Goal: Information Seeking & Learning: Learn about a topic

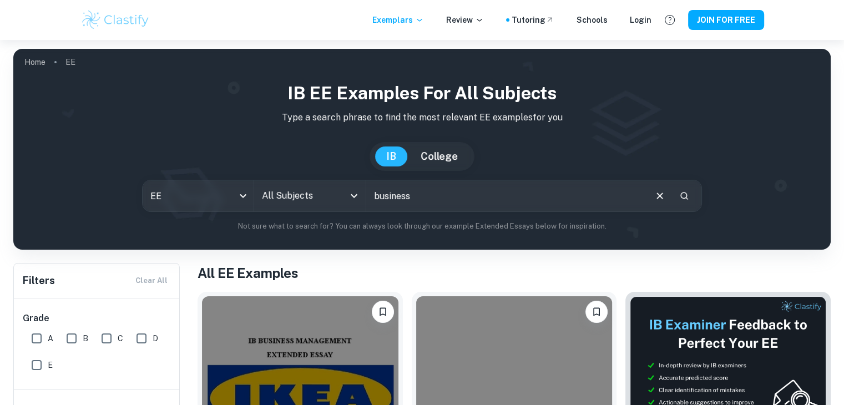
type input "business"
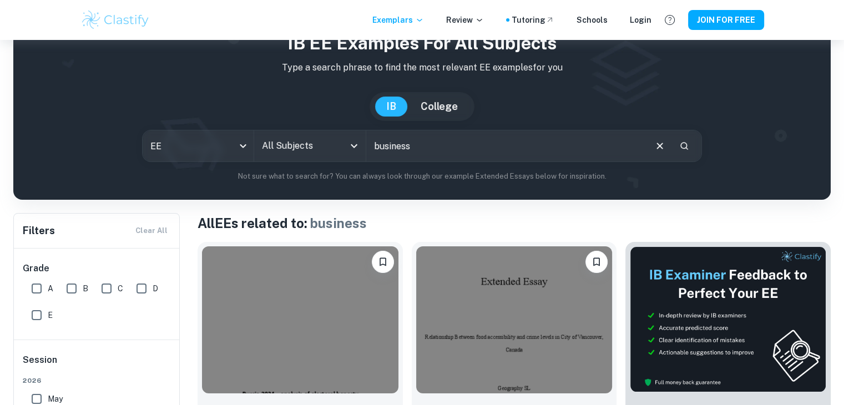
scroll to position [41, 0]
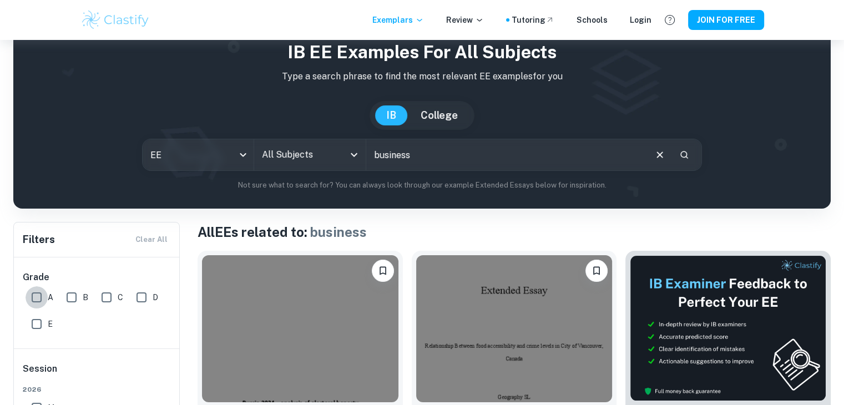
click at [39, 294] on input "A" at bounding box center [37, 297] width 22 height 22
checkbox input "true"
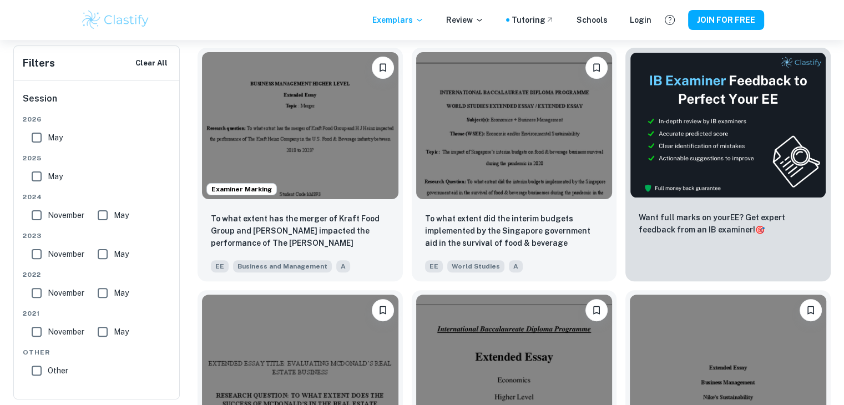
scroll to position [276, 0]
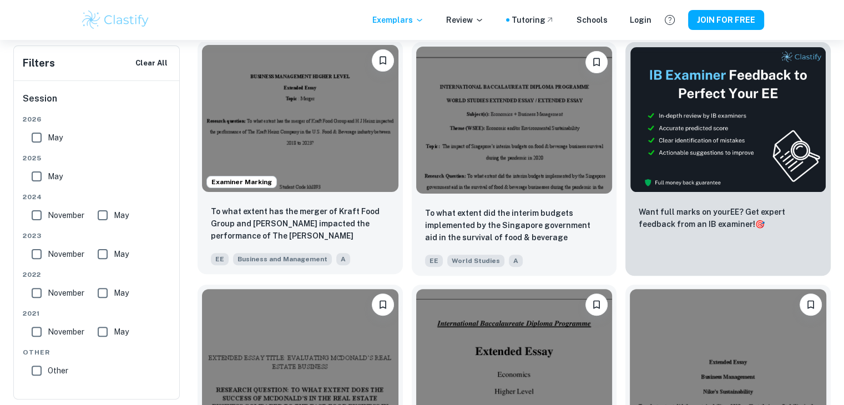
click at [333, 139] on img at bounding box center [300, 118] width 197 height 147
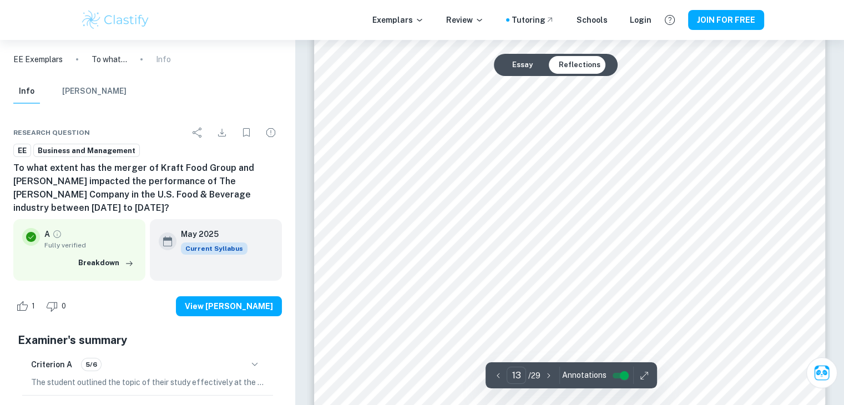
scroll to position [8324, 0]
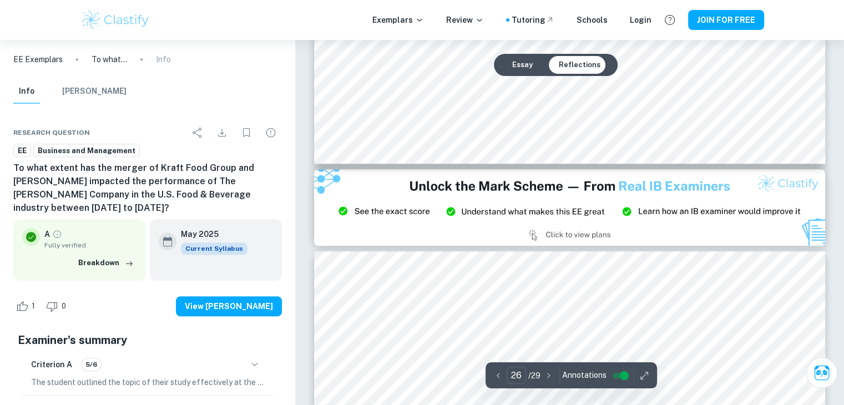
type input "27"
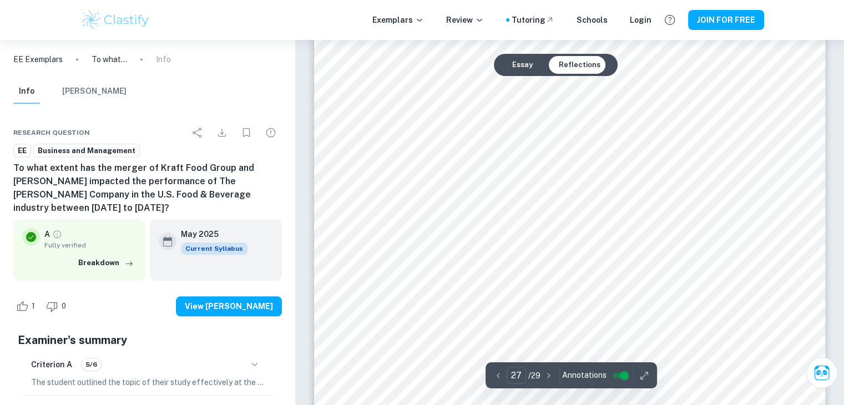
scroll to position [17944, 0]
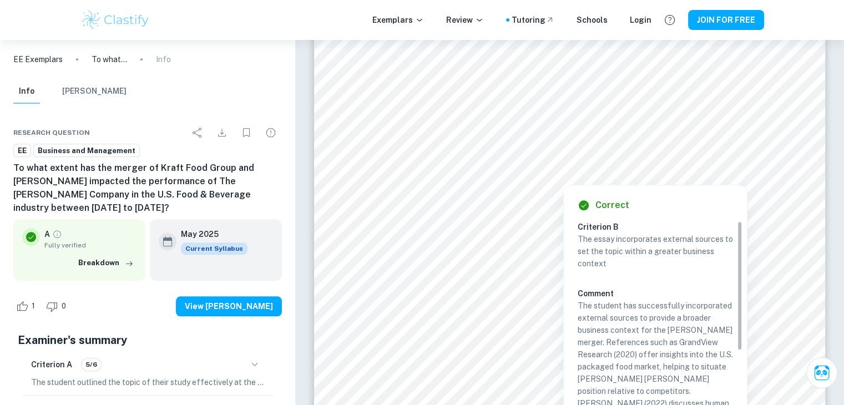
click at [618, 172] on div at bounding box center [563, 170] width 319 height 23
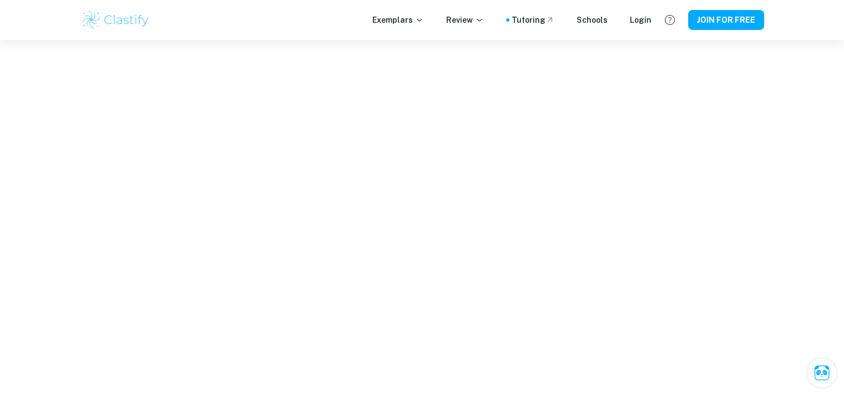
scroll to position [3201, 0]
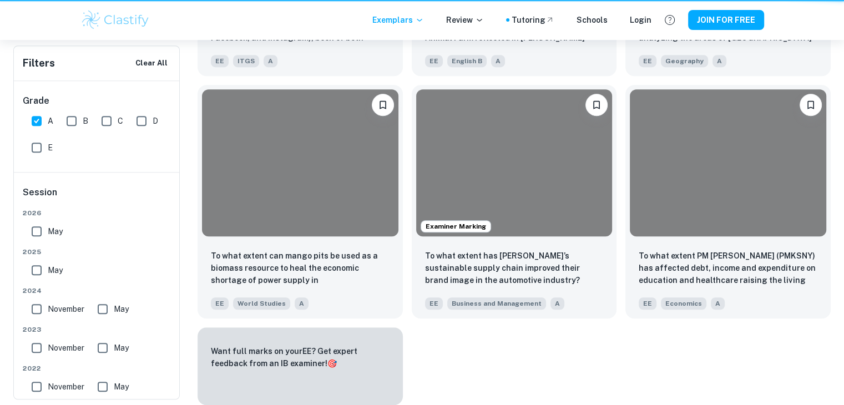
scroll to position [276, 0]
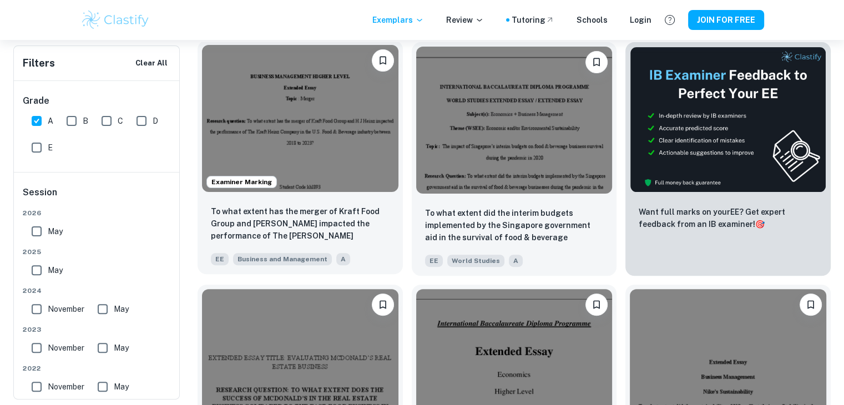
click at [259, 170] on img at bounding box center [300, 118] width 197 height 147
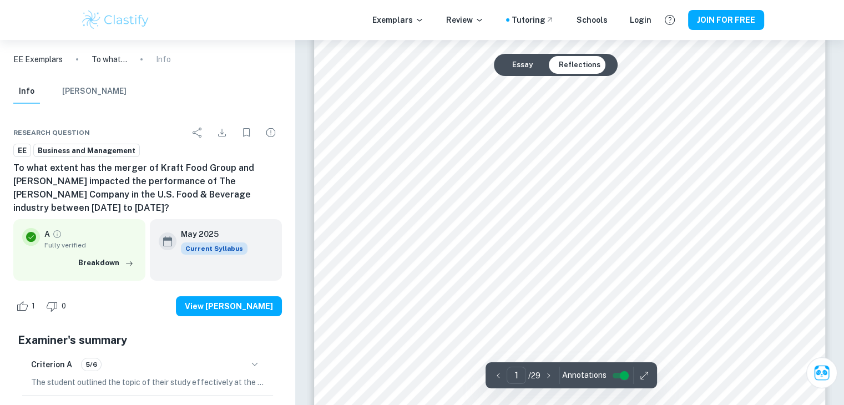
scroll to position [122, 0]
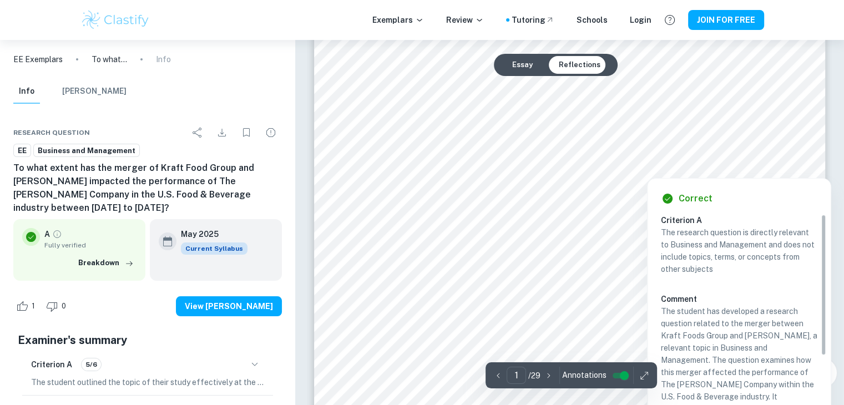
click at [788, 172] on div at bounding box center [782, 166] width 18 height 18
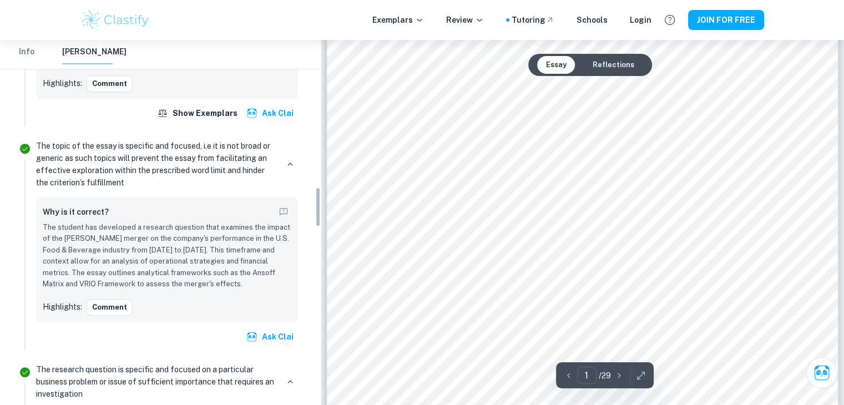
scroll to position [1343, 0]
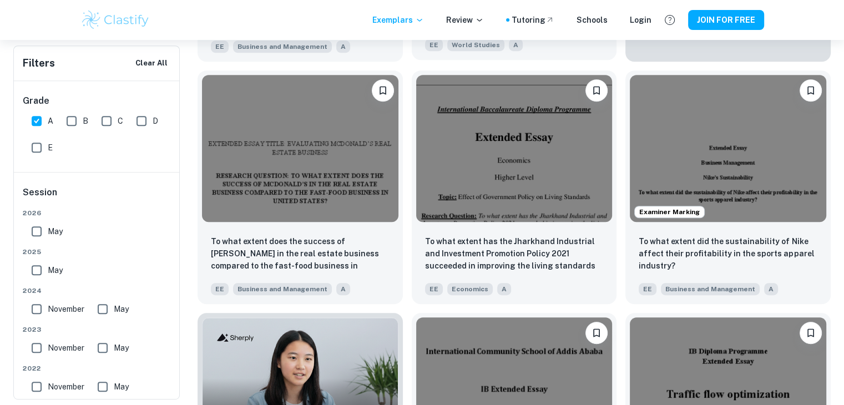
scroll to position [498, 0]
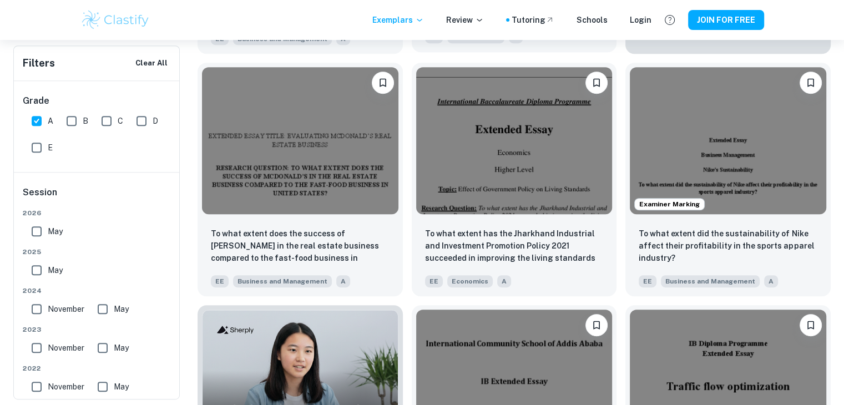
click at [520, 182] on img at bounding box center [514, 140] width 197 height 147
